Goal: Browse casually: Explore the website without a specific task or goal

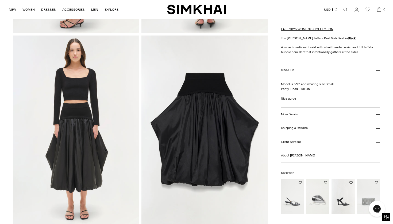
scroll to position [409, 0]
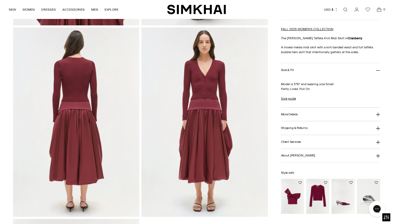
scroll to position [422, 0]
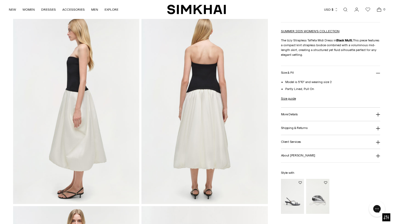
scroll to position [219, 0]
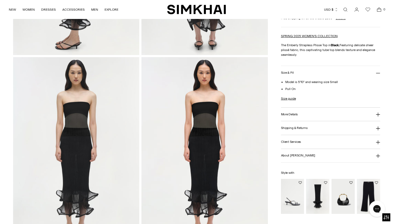
scroll to position [396, 0]
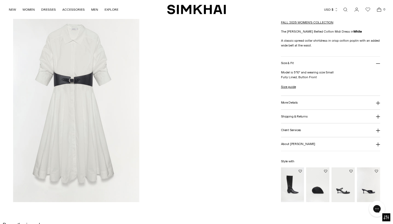
scroll to position [683, 0]
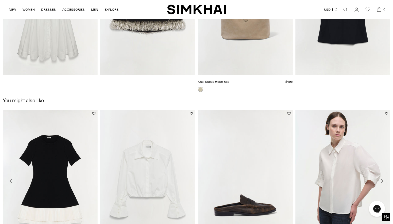
scroll to position [621, 0]
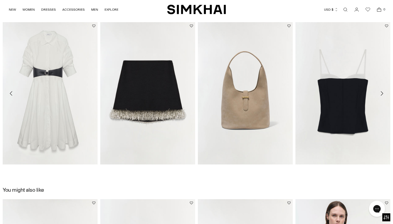
click at [383, 91] on icon "Move to next carousel slide" at bounding box center [381, 93] width 6 height 6
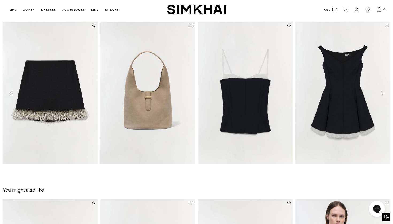
click at [383, 91] on icon "Move to next carousel slide" at bounding box center [381, 93] width 6 height 6
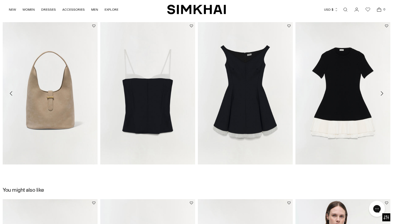
click at [383, 91] on icon "Move to next carousel slide" at bounding box center [381, 93] width 6 height 6
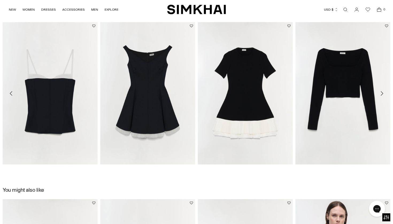
click at [383, 91] on icon "Move to next carousel slide" at bounding box center [381, 93] width 6 height 6
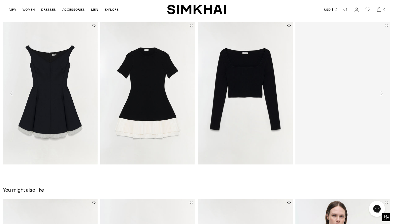
click at [383, 91] on icon "Move to next carousel slide" at bounding box center [381, 93] width 6 height 6
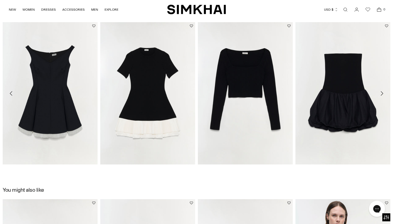
click at [383, 91] on icon "Move to next carousel slide" at bounding box center [381, 93] width 6 height 6
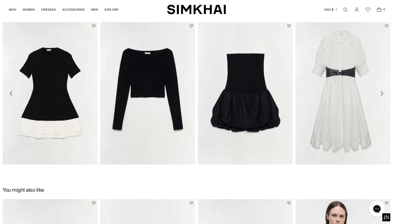
click at [383, 91] on icon "Move to next carousel slide" at bounding box center [381, 93] width 6 height 6
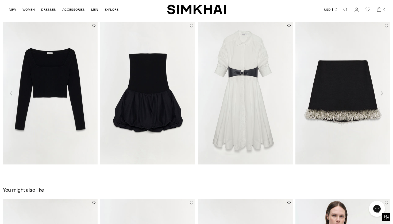
click at [383, 91] on icon "Move to next carousel slide" at bounding box center [381, 93] width 6 height 6
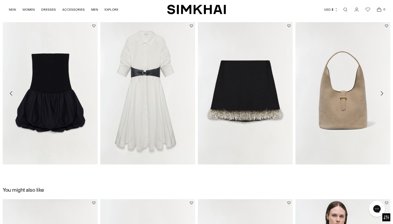
click at [383, 91] on icon "Move to next carousel slide" at bounding box center [381, 93] width 6 height 6
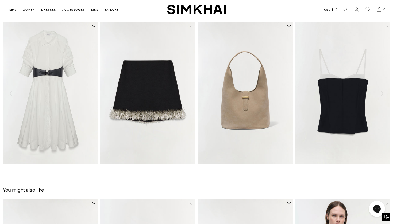
click at [383, 91] on icon "Move to next carousel slide" at bounding box center [381, 93] width 6 height 6
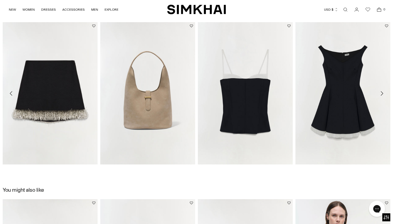
click at [383, 91] on icon "Move to next carousel slide" at bounding box center [381, 93] width 6 height 6
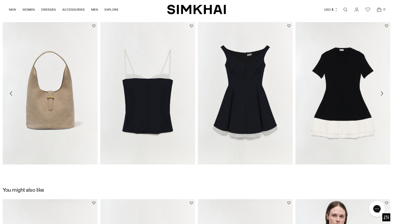
click at [383, 91] on icon "Move to next carousel slide" at bounding box center [381, 93] width 6 height 6
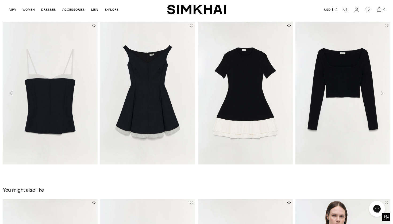
click at [383, 91] on icon "Move to next carousel slide" at bounding box center [381, 93] width 6 height 6
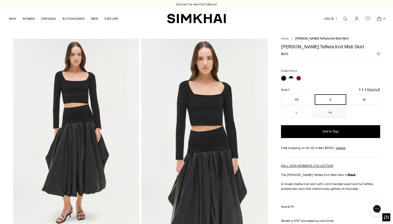
scroll to position [0, 0]
click at [198, 25] on div "NEW WOMEN New Arrivals Shop All Fall 2025 Best Sellers Signature Exclusives REA…" at bounding box center [197, 18] width 376 height 19
click at [197, 18] on img "SIMKHAI" at bounding box center [196, 18] width 59 height 10
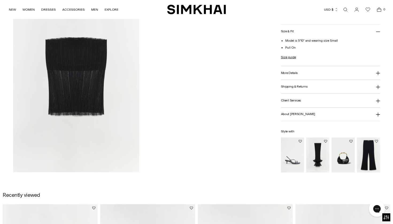
scroll to position [590, 0]
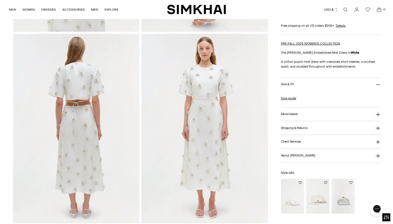
scroll to position [430, 0]
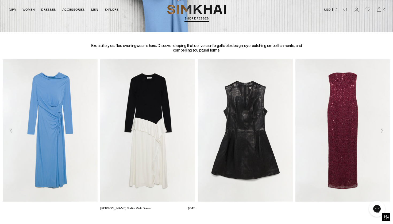
scroll to position [208, 0]
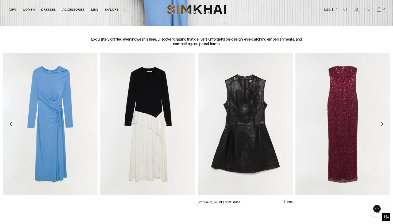
click at [0, 0] on img "Juliette Leather Mini Dress" at bounding box center [0, 0] width 0 height 0
click at [382, 123] on icon "Move to next carousel slide" at bounding box center [381, 124] width 6 height 6
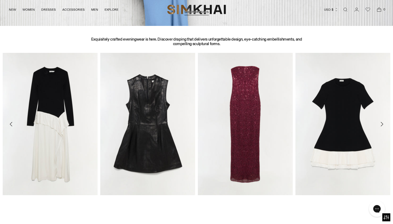
click at [382, 123] on icon "Move to next carousel slide" at bounding box center [381, 124] width 6 height 6
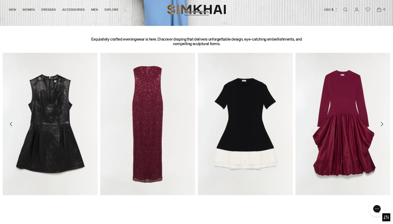
click at [380, 124] on icon "Move to next carousel slide" at bounding box center [381, 124] width 6 height 6
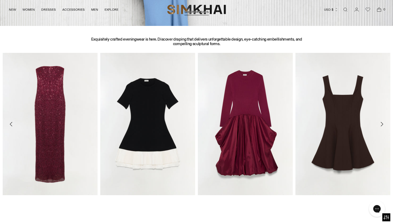
click at [380, 124] on icon "Move to next carousel slide" at bounding box center [381, 124] width 6 height 6
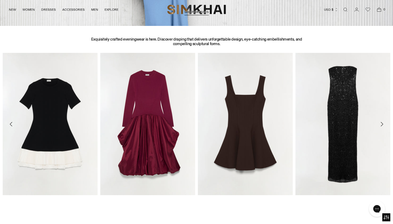
click at [380, 124] on icon "Move to next carousel slide" at bounding box center [381, 124] width 6 height 6
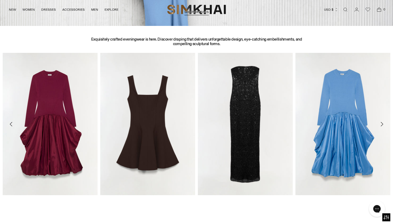
click at [380, 124] on icon "Move to next carousel slide" at bounding box center [381, 124] width 6 height 6
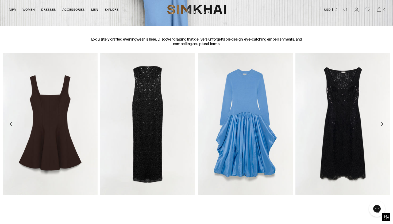
click at [380, 124] on icon "Move to next carousel slide" at bounding box center [381, 124] width 6 height 6
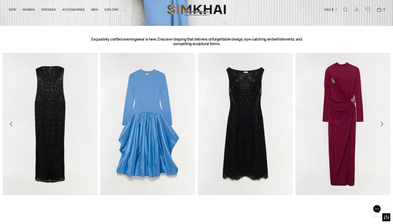
click at [380, 124] on icon "Move to next carousel slide" at bounding box center [381, 124] width 6 height 6
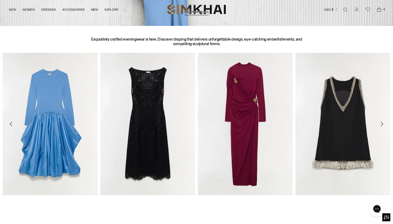
click at [380, 125] on icon "Move to next carousel slide" at bounding box center [381, 124] width 6 height 6
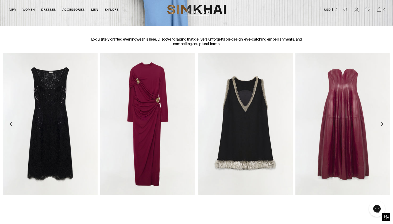
click at [380, 125] on icon "Move to next carousel slide" at bounding box center [381, 124] width 6 height 6
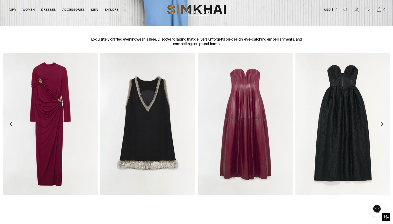
click at [380, 125] on icon "Move to next carousel slide" at bounding box center [381, 124] width 6 height 6
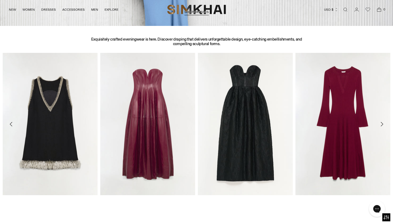
click at [381, 126] on icon "Move to next carousel slide" at bounding box center [381, 124] width 6 height 6
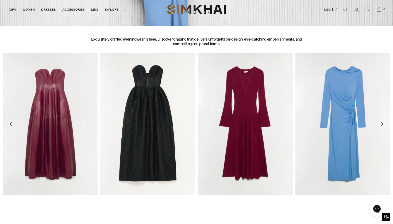
click at [381, 126] on icon "Move to next carousel slide" at bounding box center [381, 124] width 2 height 4
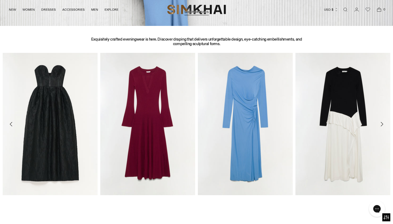
click at [381, 126] on icon "Move to next carousel slide" at bounding box center [381, 124] width 2 height 4
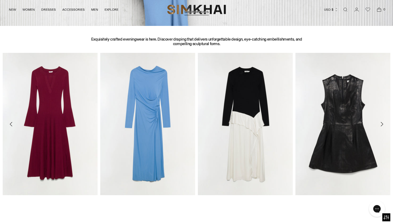
click at [381, 126] on icon "Move to next carousel slide" at bounding box center [381, 124] width 2 height 4
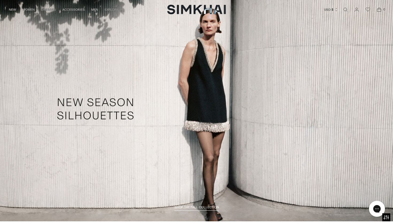
scroll to position [455, 0]
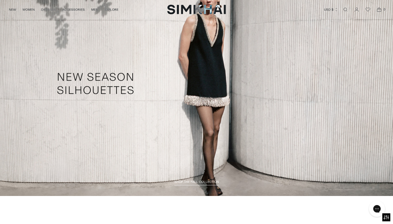
click at [218, 149] on link "/collections/fall-2025-womens-collection" at bounding box center [196, 83] width 393 height 225
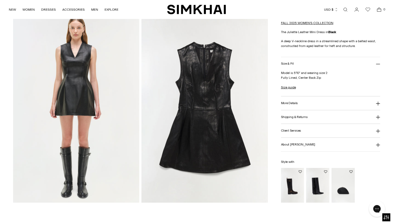
scroll to position [424, 0]
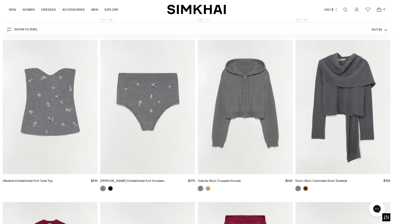
scroll to position [2081, 0]
click at [0, 0] on img "Waverlie Embellished Knit Tube Top" at bounding box center [0, 0] width 0 height 0
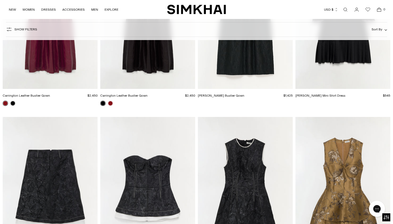
scroll to position [2936, 0]
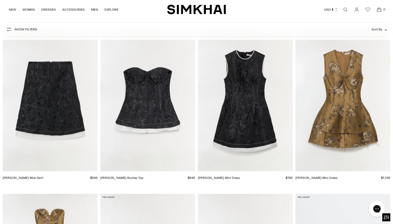
click at [0, 0] on img "Audrina Jacquard Mini Dress" at bounding box center [0, 0] width 0 height 0
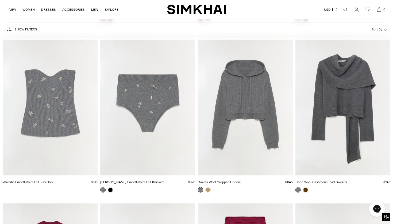
scroll to position [2082, 0]
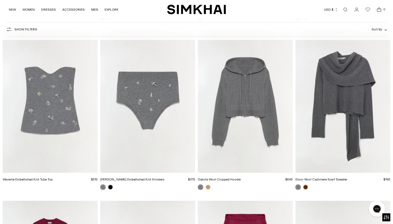
click at [0, 0] on img "Georgie Embellished Knit Knickers" at bounding box center [0, 0] width 0 height 0
